Goal: Information Seeking & Learning: Check status

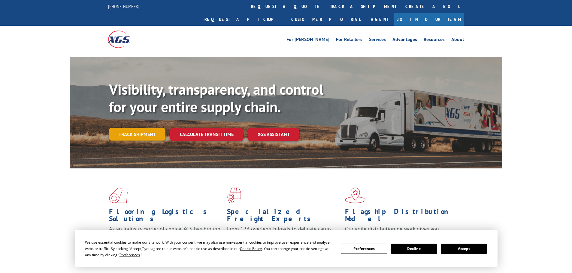
click at [146, 128] on link "Track shipment" at bounding box center [137, 134] width 56 height 13
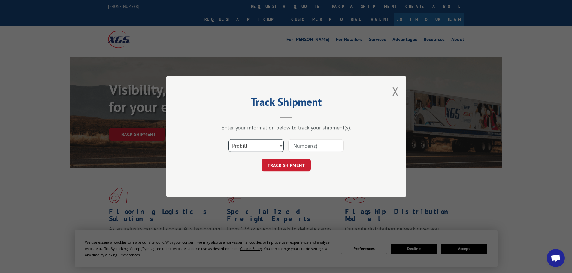
click at [280, 146] on select "Select category... Probill BOL PO" at bounding box center [255, 146] width 55 height 13
select select "bol"
click at [228, 140] on select "Select category... Probill BOL PO" at bounding box center [255, 146] width 55 height 13
click at [306, 148] on input at bounding box center [315, 146] width 55 height 13
type input "6011340"
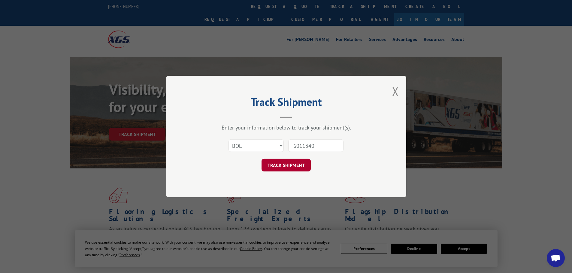
click at [301, 167] on button "TRACK SHIPMENT" at bounding box center [285, 165] width 49 height 13
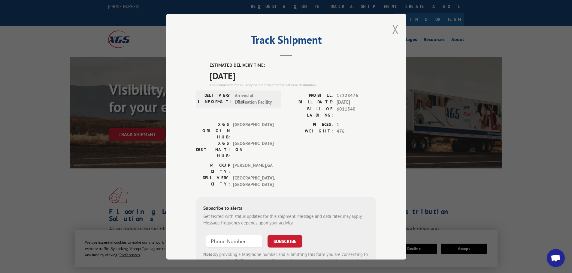
click at [392, 27] on button "Close modal" at bounding box center [395, 29] width 7 height 16
